Goal: Information Seeking & Learning: Find specific fact

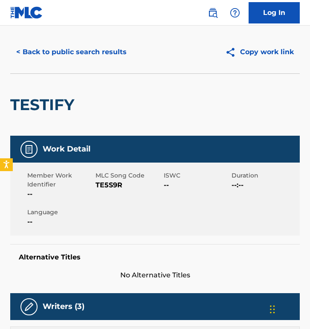
click at [69, 49] on button "< Back to public search results" at bounding box center [71, 51] width 122 height 21
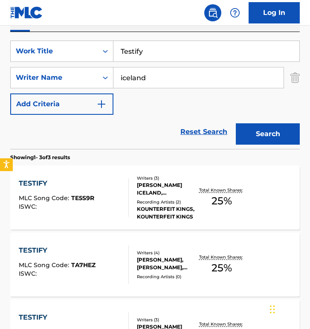
click at [165, 52] on input "Testify" at bounding box center [206, 51] width 186 height 20
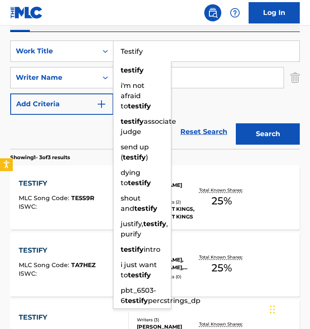
paste input "What I Know"
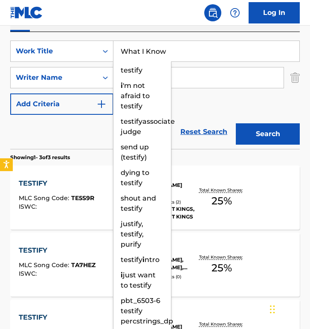
type input "What I Know"
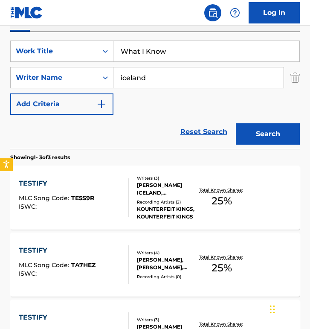
click at [191, 76] on input "iceland" at bounding box center [198, 77] width 170 height 20
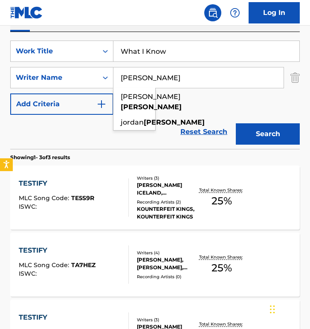
type input "[PERSON_NAME]"
click at [189, 99] on div "SearchWithCriteria578a77d4-dea3-4a52-a5ca-c4951786df7f Work Title What I Know S…" at bounding box center [154, 77] width 289 height 74
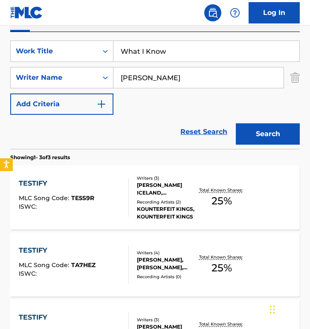
click at [274, 137] on button "Search" at bounding box center [268, 133] width 64 height 21
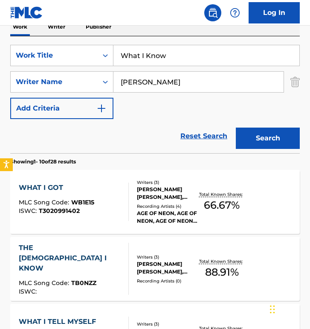
scroll to position [149, 0]
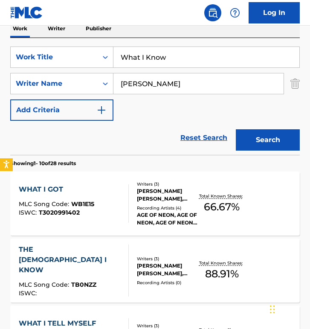
click at [150, 61] on input "What I Know" at bounding box center [206, 57] width 186 height 20
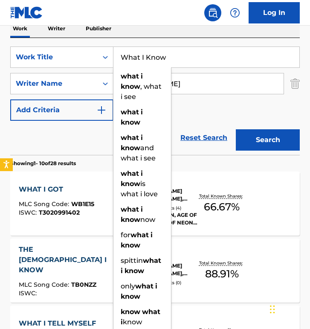
paste input "Billion Stars"
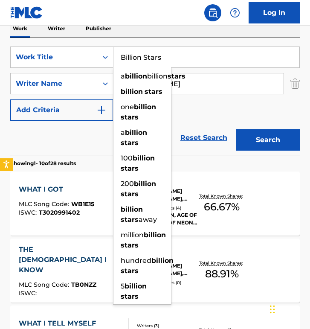
type input "Billion Stars"
click at [236, 129] on button "Search" at bounding box center [268, 139] width 64 height 21
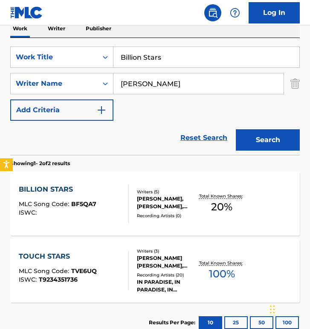
click at [94, 182] on div "BILLION STARS MLC Song Code : BF5QA7 ISWC : Writers ( 5 ) [PERSON_NAME], [PERSO…" at bounding box center [154, 203] width 289 height 64
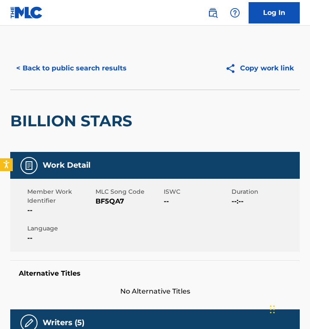
click at [61, 63] on button "< Back to public search results" at bounding box center [71, 68] width 122 height 21
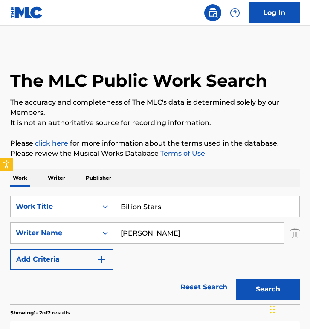
scroll to position [147, 0]
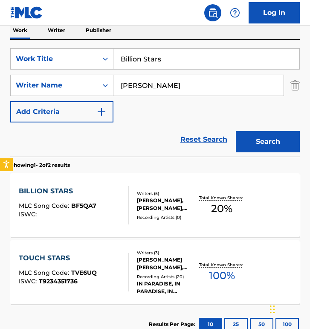
click at [153, 63] on input "Billion Stars" at bounding box center [206, 59] width 186 height 20
paste input "oy With a Boat"
type input "Boy With a Boat"
click at [236, 131] on button "Search" at bounding box center [268, 141] width 64 height 21
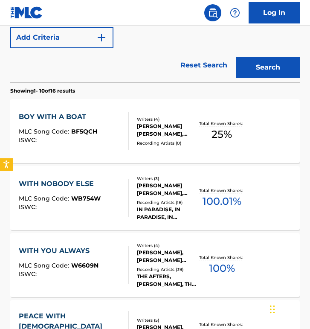
scroll to position [147, 0]
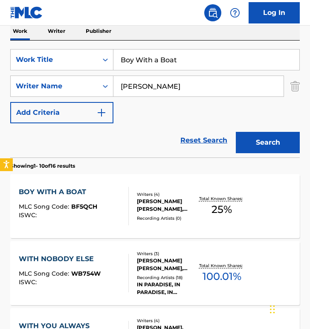
click at [91, 197] on div "BOY WITH A BOAT MLC Song Code : BF5QCH ISWC :" at bounding box center [58, 206] width 78 height 38
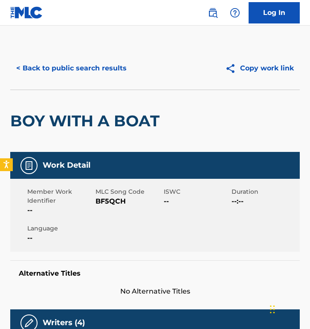
click at [79, 65] on button "< Back to public search results" at bounding box center [71, 68] width 122 height 21
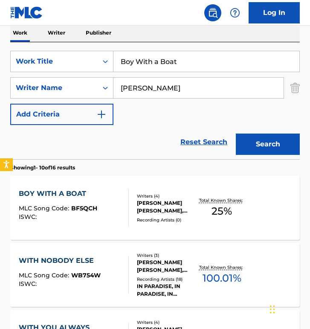
scroll to position [144, 0]
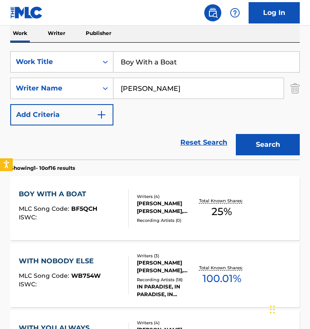
click at [192, 62] on input "Boy With a Boat" at bounding box center [206, 62] width 186 height 20
click at [191, 62] on input "Boy With a Boat" at bounding box center [206, 62] width 186 height 20
paste input "Refrigerator Door"
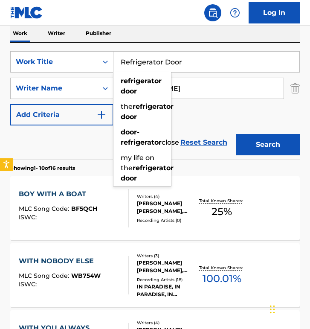
type input "Refrigerator Door"
click at [236, 134] on button "Search" at bounding box center [268, 144] width 64 height 21
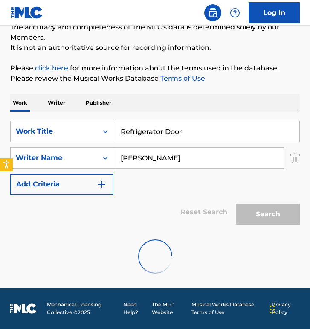
scroll to position [141, 0]
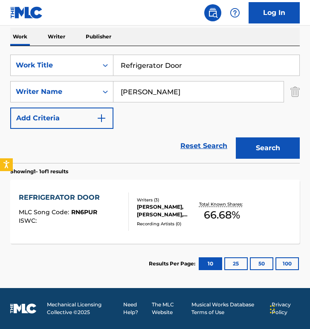
click at [94, 210] on span "RN6PUR" at bounding box center [84, 212] width 26 height 8
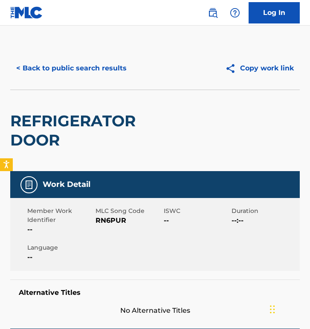
click at [94, 62] on button "< Back to public search results" at bounding box center [71, 68] width 122 height 21
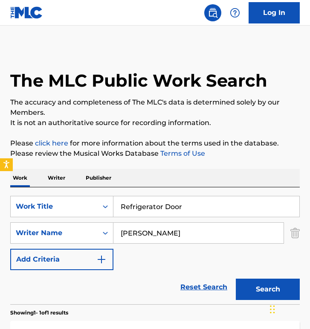
scroll to position [92, 0]
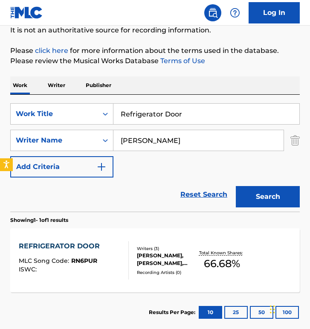
click at [160, 112] on input "Refrigerator Door" at bounding box center [206, 114] width 186 height 20
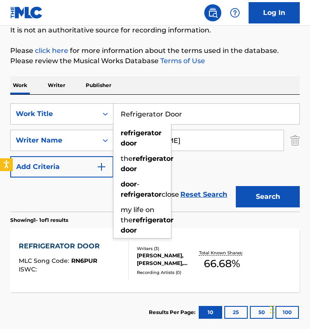
paste input "All My Life"
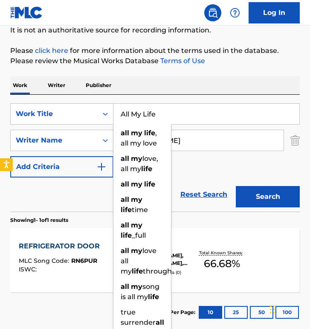
type input "All My Life"
click at [236, 186] on button "Search" at bounding box center [268, 196] width 64 height 21
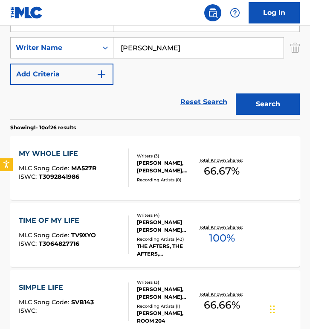
scroll to position [219, 0]
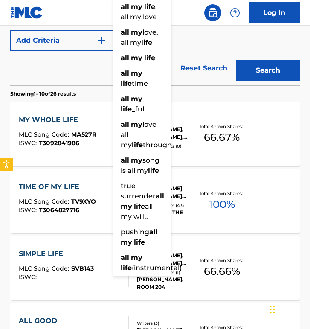
click at [86, 80] on div "Reset Search Search" at bounding box center [154, 68] width 289 height 34
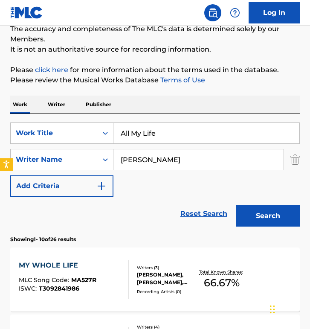
scroll to position [0, 0]
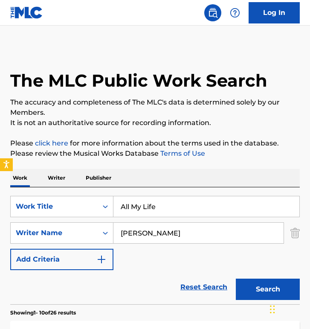
click at [131, 215] on input "All My Life" at bounding box center [206, 206] width 186 height 20
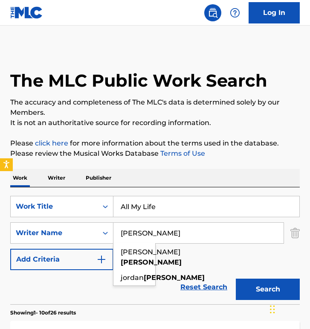
click at [195, 229] on input "[PERSON_NAME]" at bounding box center [198, 232] width 170 height 20
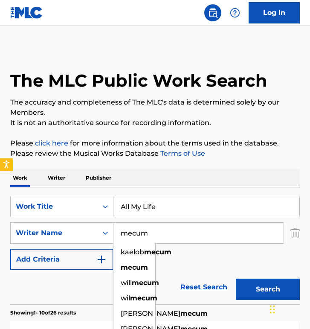
type input "mecum"
click at [164, 208] on input "All My Life" at bounding box center [206, 206] width 186 height 20
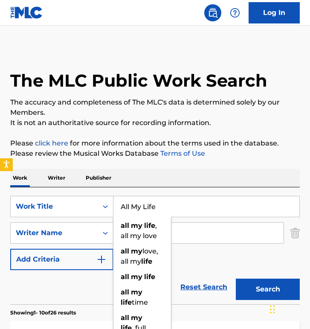
click at [164, 208] on input "All My Life" at bounding box center [206, 206] width 186 height 20
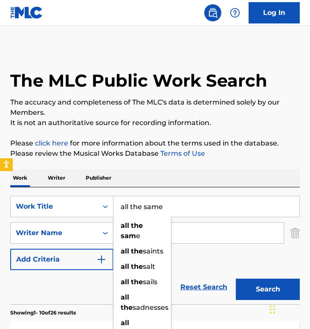
type input "all the same"
click at [236, 278] on button "Search" at bounding box center [268, 288] width 64 height 21
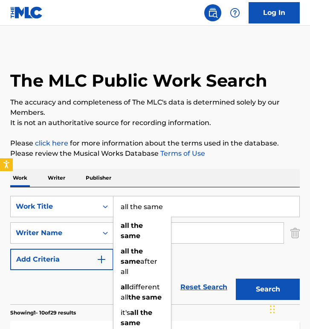
click at [190, 189] on div "SearchWithCriteria578a77d4-dea3-4a52-a5ca-c4951786df7f Work Title all the same …" at bounding box center [154, 245] width 289 height 117
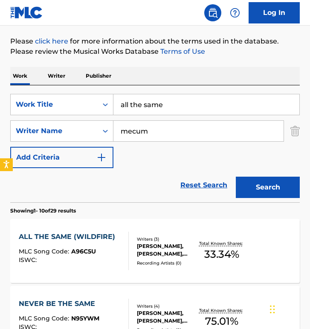
scroll to position [131, 0]
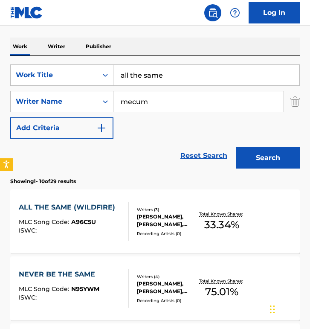
click at [138, 206] on div "Writers ( 3 )" at bounding box center [167, 209] width 61 height 6
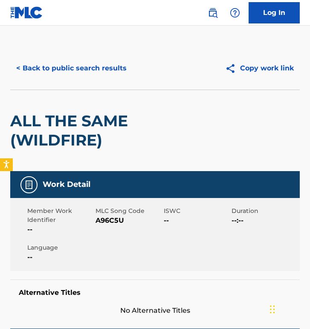
click at [103, 66] on button "< Back to public search results" at bounding box center [71, 68] width 122 height 21
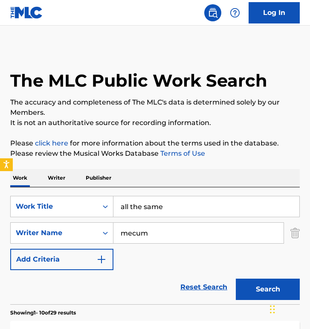
scroll to position [131, 0]
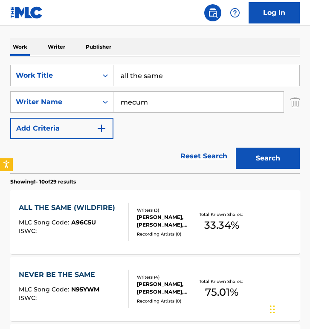
click at [186, 77] on input "all the same" at bounding box center [206, 75] width 186 height 20
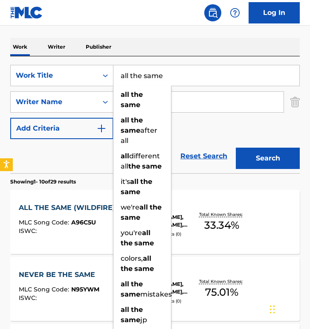
click at [186, 77] on input "all the same" at bounding box center [206, 75] width 186 height 20
paste input "Homesick For A Memory"
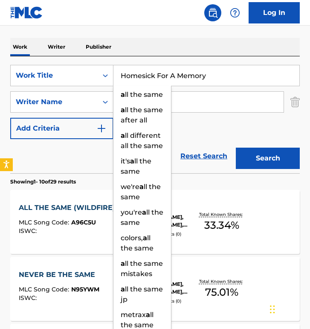
type input "Homesick For A Memory"
click at [236, 147] on button "Search" at bounding box center [268, 157] width 64 height 21
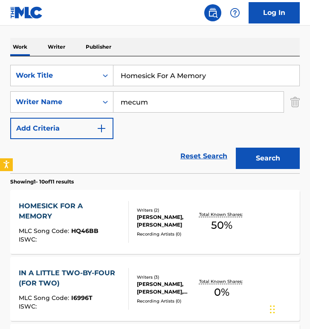
click at [110, 228] on div "MLC Song Code : HQ46BB" at bounding box center [70, 232] width 103 height 9
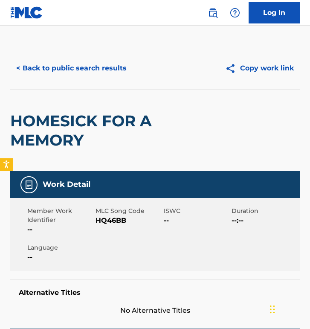
click at [72, 58] on button "< Back to public search results" at bounding box center [71, 68] width 122 height 21
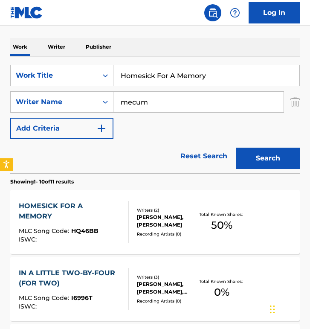
click at [121, 81] on input "Homesick For A Memory" at bounding box center [206, 75] width 186 height 20
paste input "Carry On"
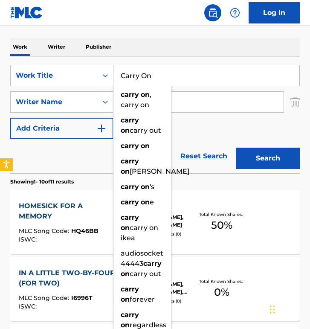
click at [236, 147] on button "Search" at bounding box center [268, 157] width 64 height 21
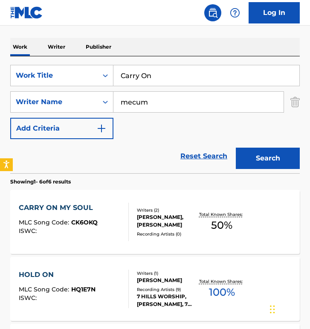
click at [231, 49] on div "Work Writer Publisher" at bounding box center [154, 47] width 289 height 18
click at [154, 126] on div "SearchWithCriteria578a77d4-dea3-4a52-a5ca-c4951786df7f Work Title Carry On Sear…" at bounding box center [154, 102] width 289 height 74
click at [155, 73] on input "Carry On" at bounding box center [206, 75] width 186 height 20
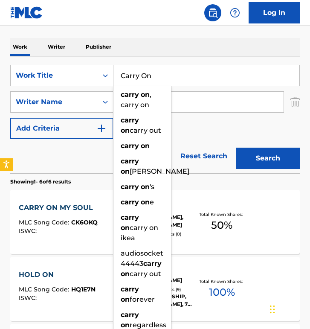
paste input "Matador"
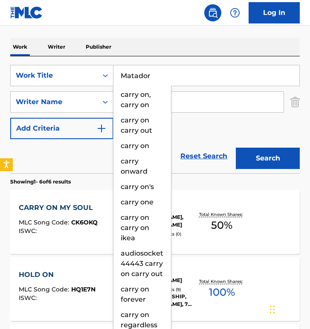
type input "Matador"
click at [236, 147] on button "Search" at bounding box center [268, 157] width 64 height 21
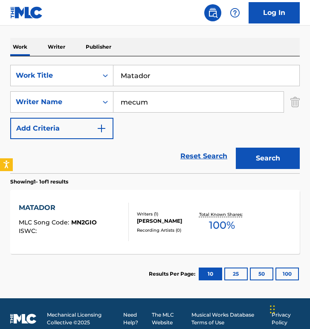
click at [93, 223] on span "MN2GIO" at bounding box center [84, 222] width 26 height 8
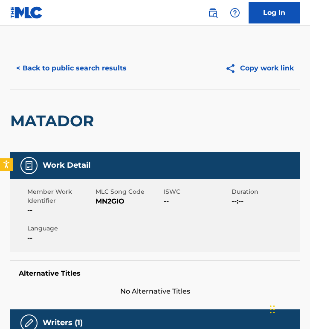
click at [72, 75] on button "< Back to public search results" at bounding box center [71, 68] width 122 height 21
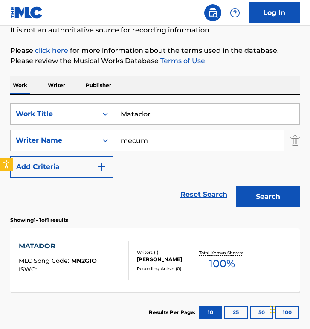
click at [167, 107] on input "Matador" at bounding box center [206, 114] width 186 height 20
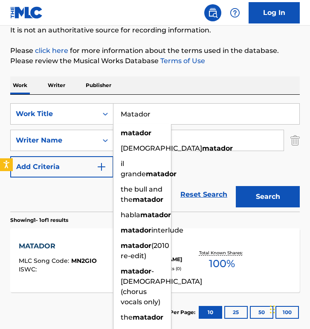
paste input "Because I Found The Lord"
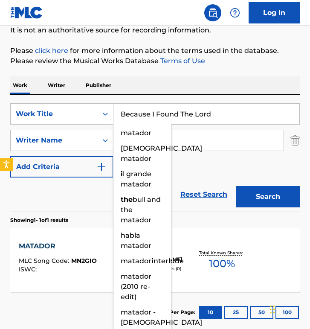
type input "Because I Found The Lord"
click at [236, 186] on button "Search" at bounding box center [268, 196] width 64 height 21
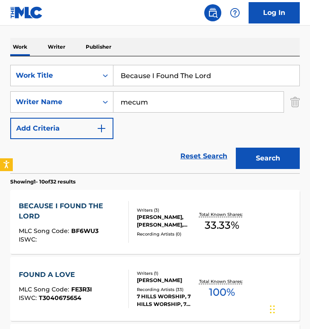
scroll to position [159, 0]
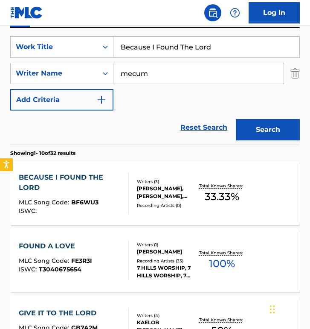
click at [107, 190] on div "BECAUSE I FOUND THE LORD" at bounding box center [70, 182] width 103 height 20
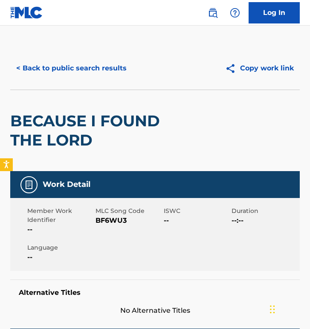
click at [83, 72] on button "< Back to public search results" at bounding box center [71, 68] width 122 height 21
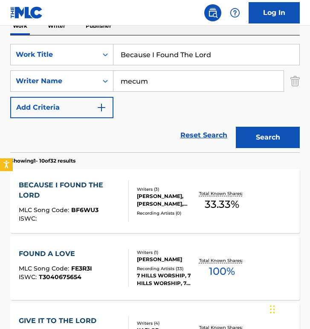
click at [184, 58] on input "Because I Found The Lord" at bounding box center [206, 54] width 186 height 20
paste input "Headphones"
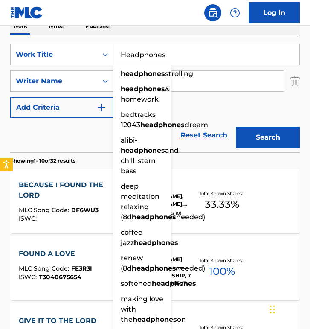
type input "Headphones"
click at [236, 127] on button "Search" at bounding box center [268, 137] width 64 height 21
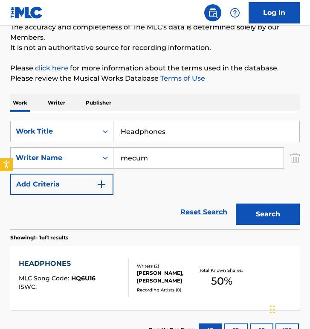
scroll to position [141, 0]
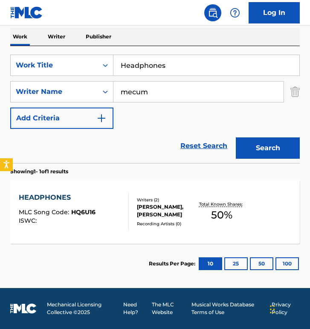
click at [123, 185] on div "HEADPHONES MLC Song Code : HQ6U16 ISWC : Writers ( 2 ) [PERSON_NAME], [PERSON_N…" at bounding box center [154, 211] width 289 height 64
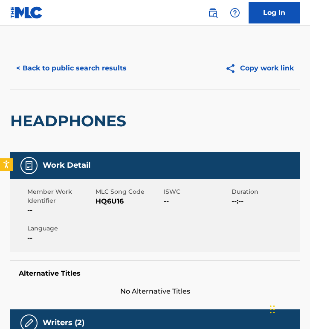
click at [98, 57] on div "< Back to public search results Copy work link" at bounding box center [154, 68] width 289 height 43
click at [98, 71] on button "< Back to public search results" at bounding box center [71, 68] width 122 height 21
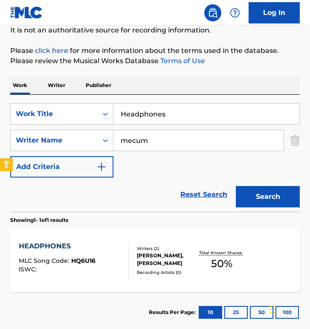
click at [164, 110] on input "Headphones" at bounding box center [206, 114] width 186 height 20
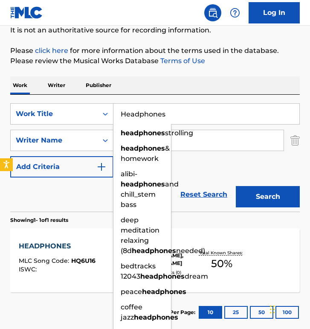
paste input "Worship Anyway"
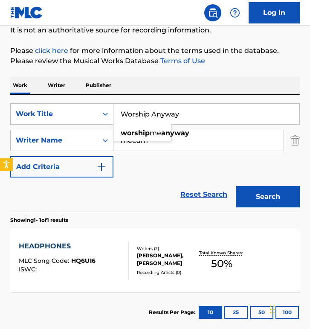
type input "Worship Anyway"
click at [236, 186] on button "Search" at bounding box center [268, 196] width 64 height 21
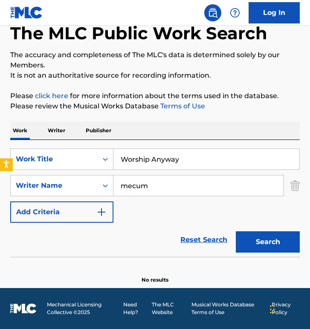
scroll to position [47, 0]
click at [165, 139] on div "Work Writer Publisher" at bounding box center [154, 130] width 289 height 18
click at [179, 213] on div "SearchWithCriteria578a77d4-dea3-4a52-a5ca-c4951786df7f Work Title Worship Anywa…" at bounding box center [154, 185] width 289 height 74
